Goal: Information Seeking & Learning: Understand process/instructions

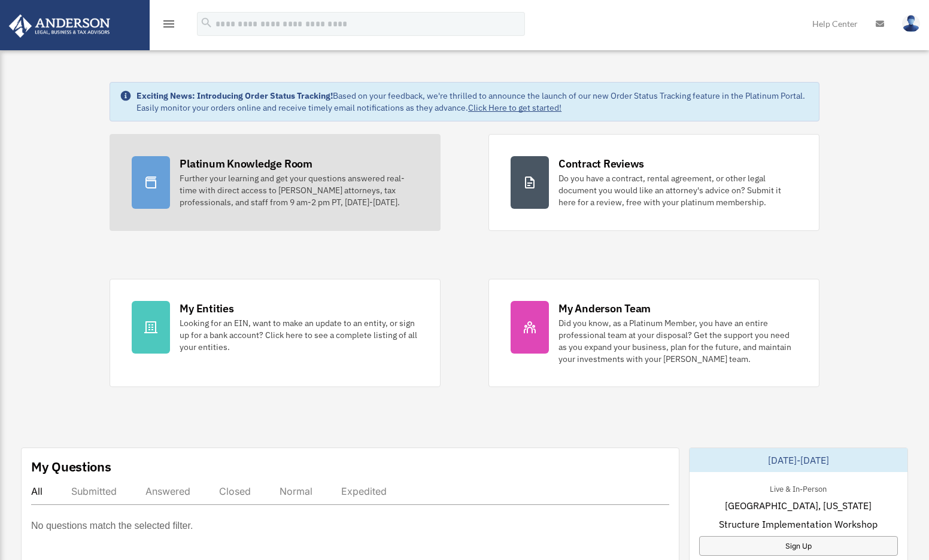
click at [331, 190] on div "Further your learning and get your questions answered real-time with direct acc…" at bounding box center [299, 190] width 239 height 36
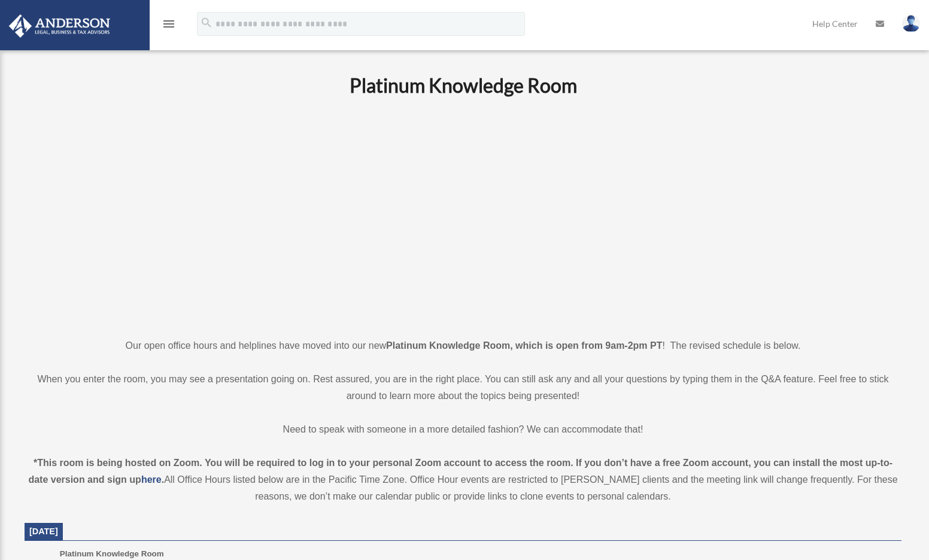
click at [172, 26] on icon "menu" at bounding box center [169, 24] width 14 height 14
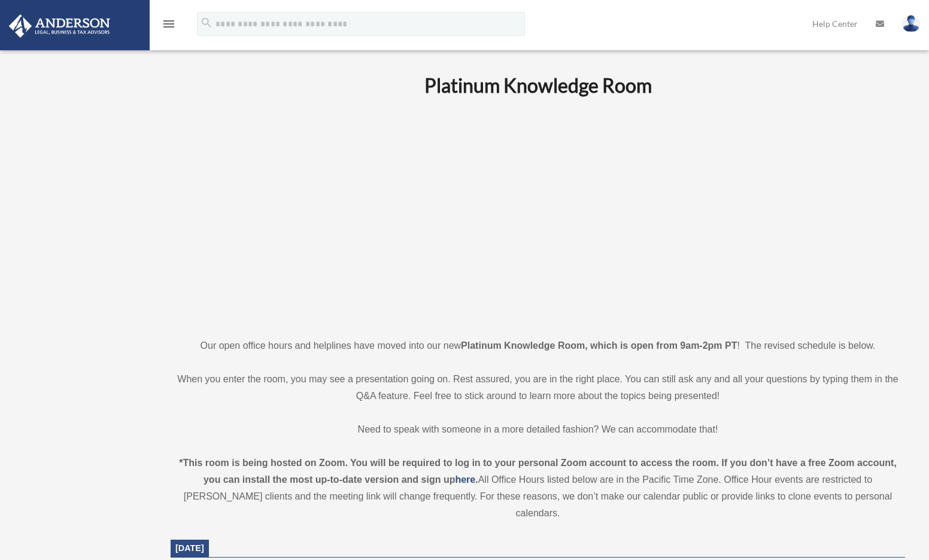
click at [165, 22] on icon "menu" at bounding box center [169, 24] width 14 height 14
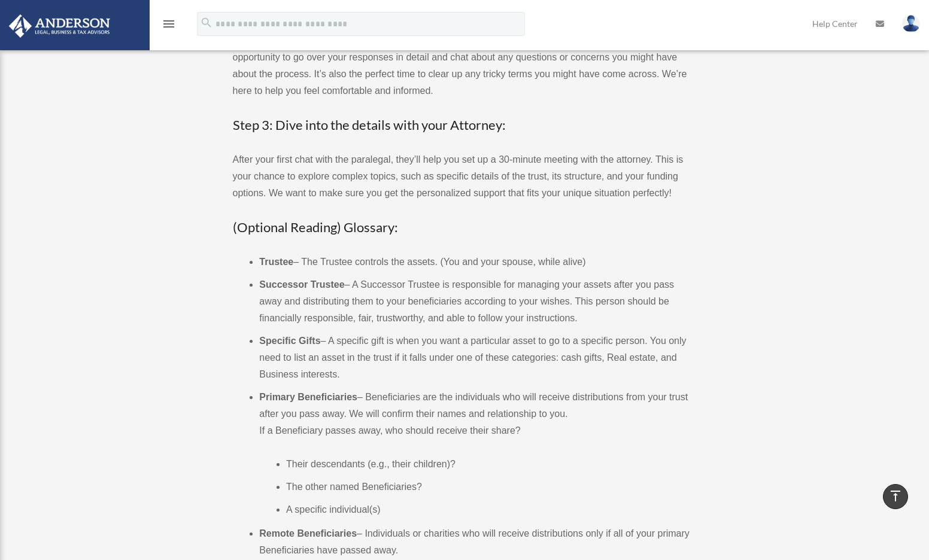
scroll to position [335, 0]
